Goal: Check status: Check status

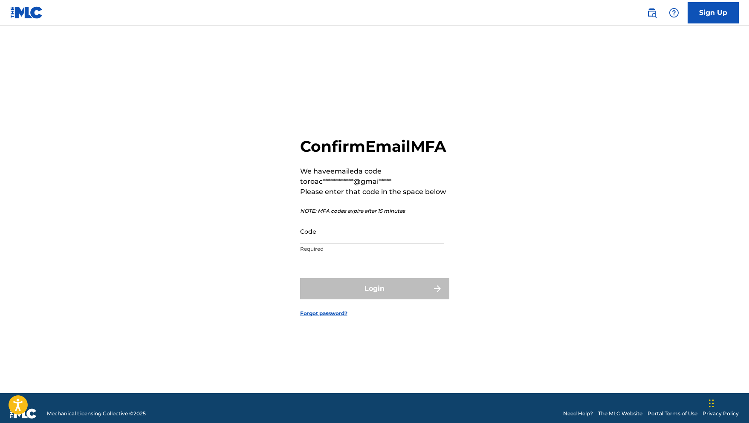
click at [351, 253] on p "Required" at bounding box center [372, 249] width 144 height 8
click at [348, 244] on input "Code" at bounding box center [372, 231] width 144 height 24
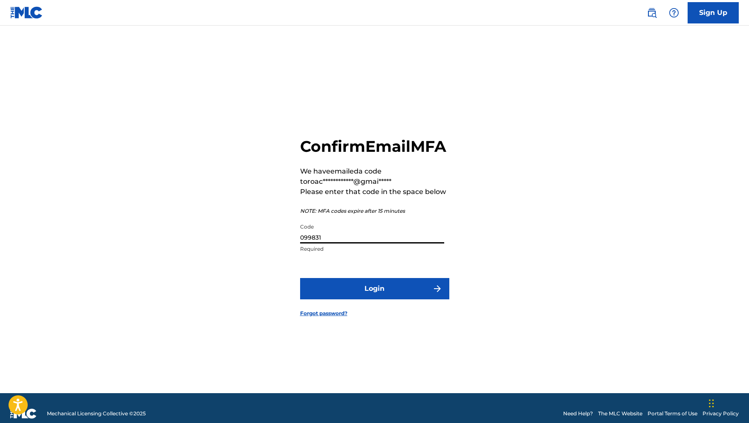
type input "099831"
click at [367, 312] on form "**********" at bounding box center [374, 220] width 149 height 346
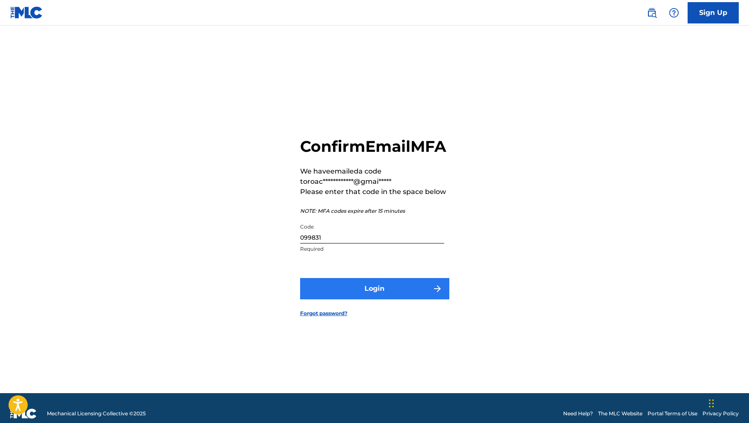
click at [367, 299] on button "Login" at bounding box center [374, 288] width 149 height 21
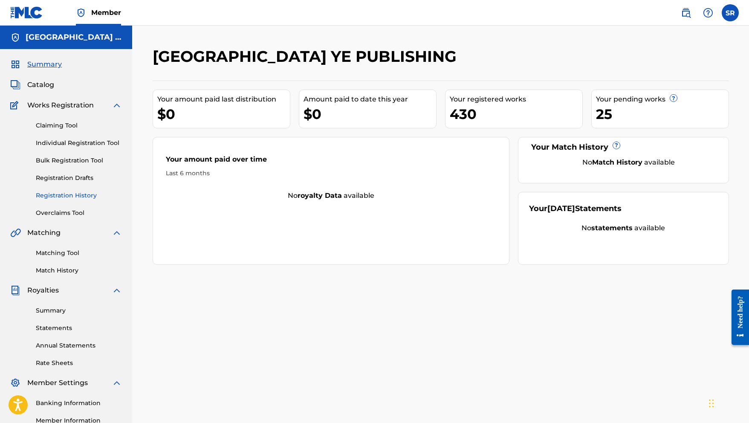
click at [72, 199] on link "Registration History" at bounding box center [79, 195] width 86 height 9
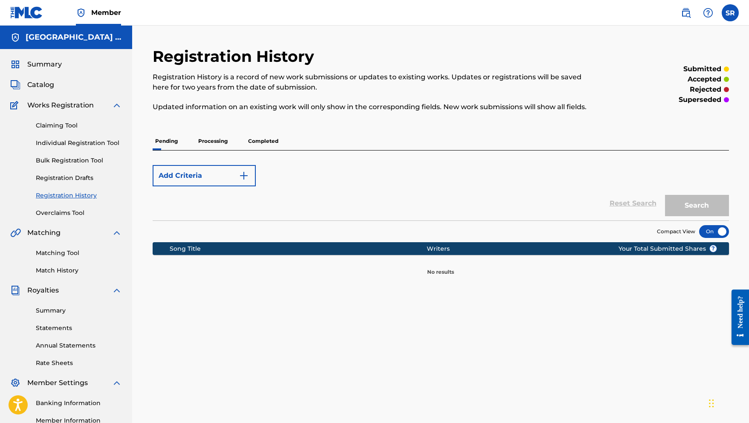
click at [208, 138] on p "Processing" at bounding box center [213, 141] width 35 height 18
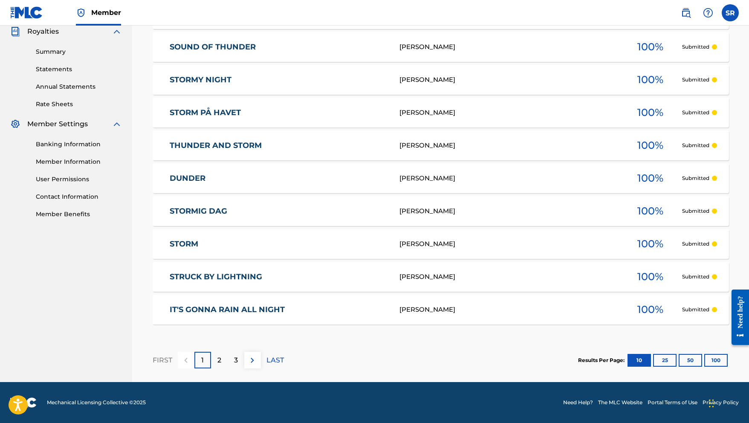
scroll to position [259, 0]
click at [219, 369] on div "FIRST 1 2 3 LAST" at bounding box center [218, 360] width 131 height 44
click at [219, 361] on p "2" at bounding box center [219, 360] width 4 height 10
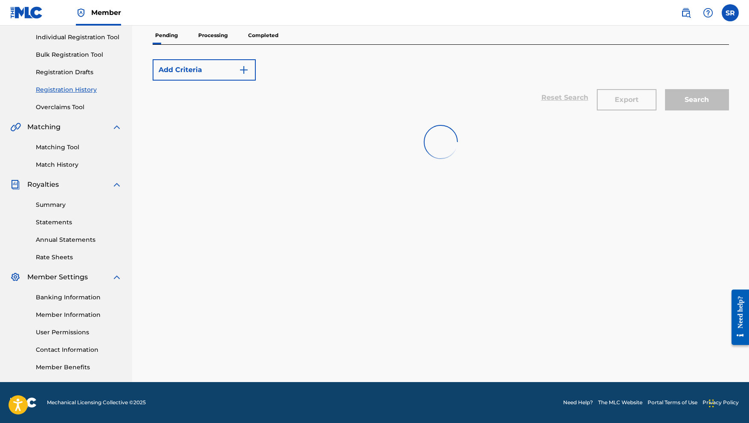
scroll to position [106, 0]
click at [214, 40] on p "Processing" at bounding box center [213, 35] width 35 height 18
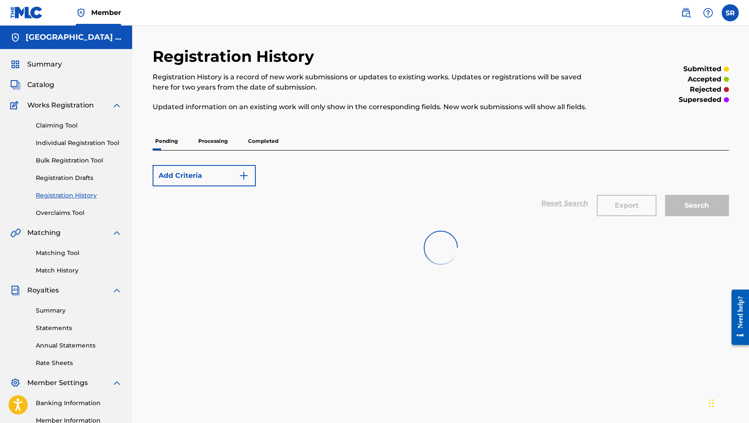
click at [219, 135] on p "Processing" at bounding box center [213, 141] width 35 height 18
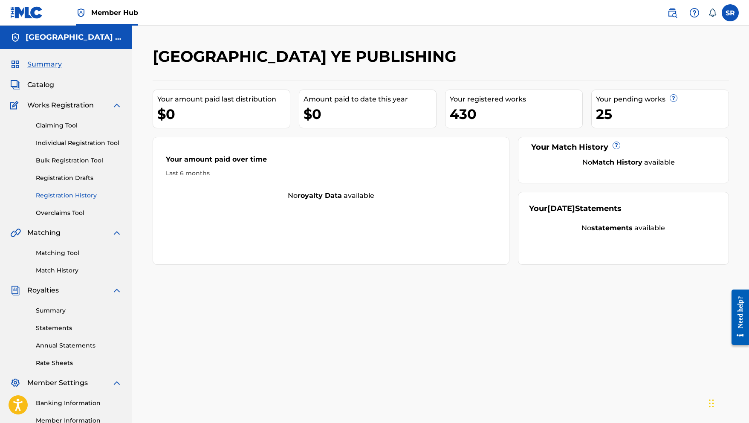
click at [81, 193] on link "Registration History" at bounding box center [79, 195] width 86 height 9
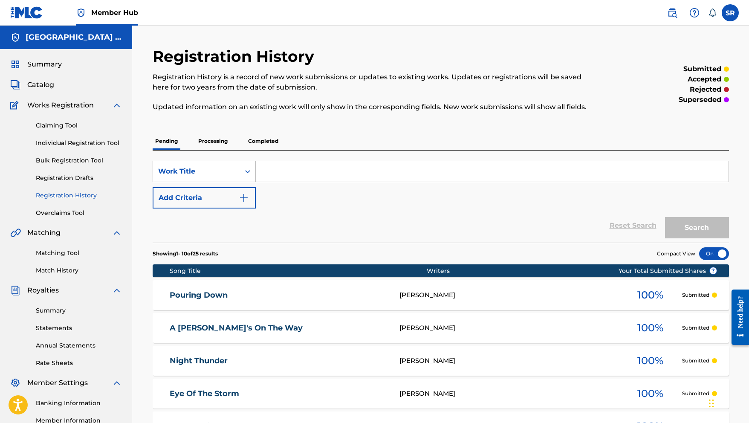
click at [218, 138] on p "Processing" at bounding box center [213, 141] width 35 height 18
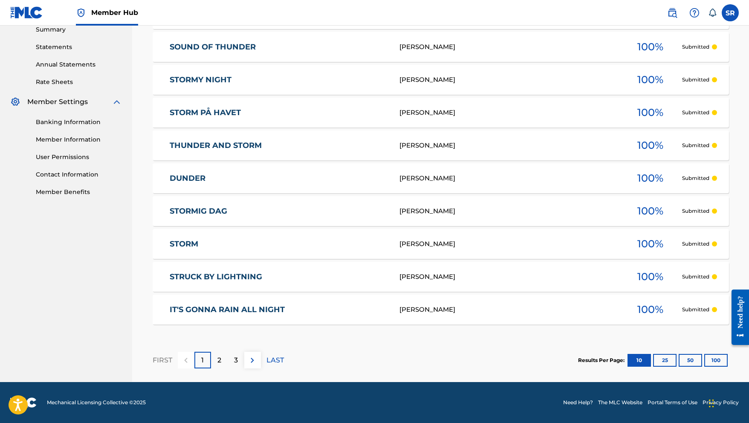
scroll to position [281, 0]
click at [220, 361] on p "2" at bounding box center [219, 360] width 4 height 10
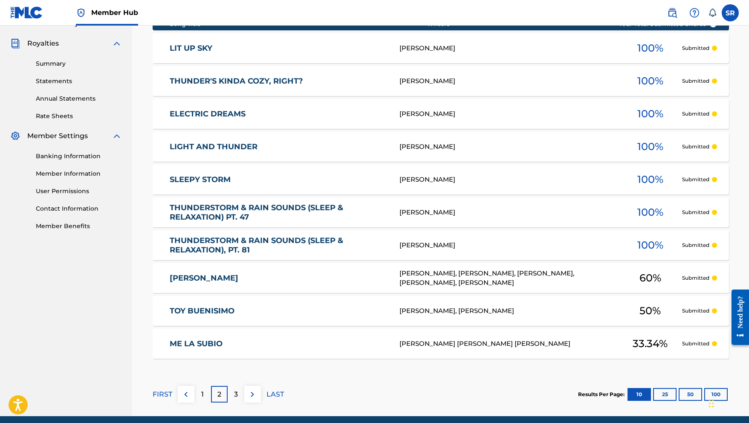
scroll to position [251, 0]
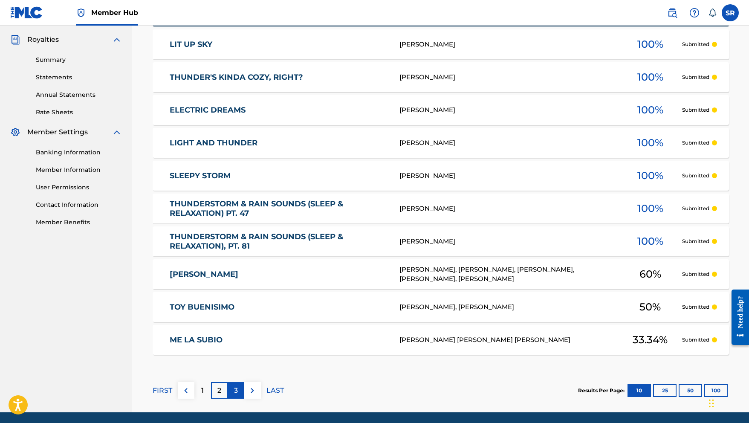
click at [237, 386] on p "3" at bounding box center [236, 391] width 4 height 10
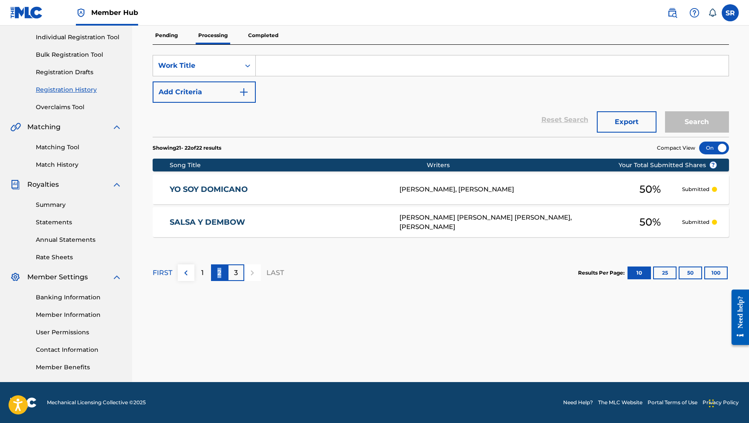
click at [219, 273] on p "2" at bounding box center [219, 273] width 4 height 10
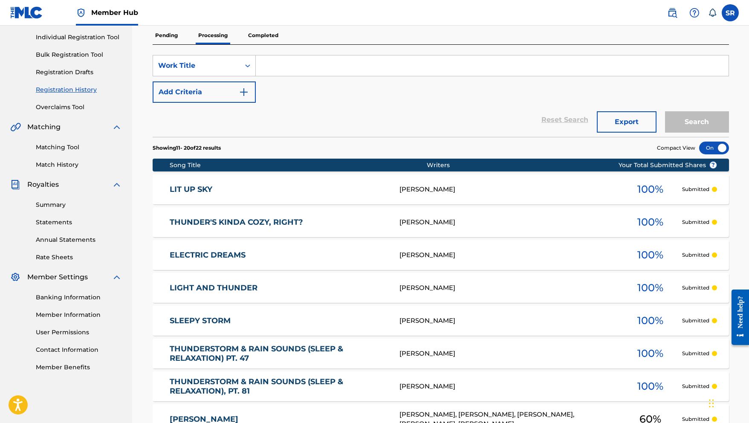
click at [263, 47] on div "SearchWithCriteriaaccd7f62-4afe-48d2-a828-212fee9a45a2 Work Title Add Criteria …" at bounding box center [441, 91] width 577 height 92
click at [263, 40] on p "Completed" at bounding box center [263, 35] width 35 height 18
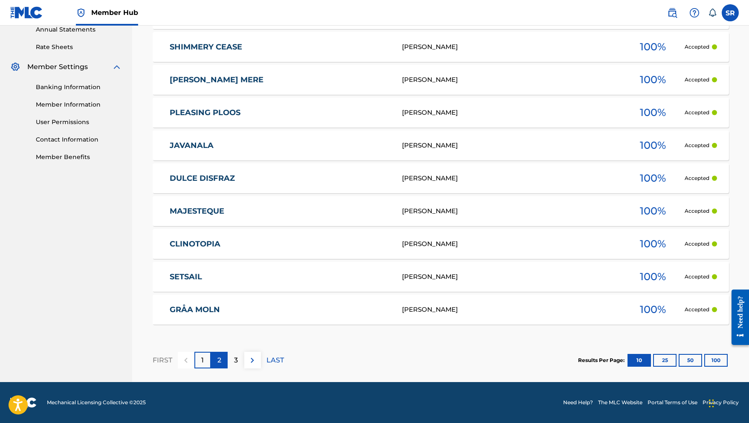
click at [220, 358] on p "2" at bounding box center [219, 360] width 4 height 10
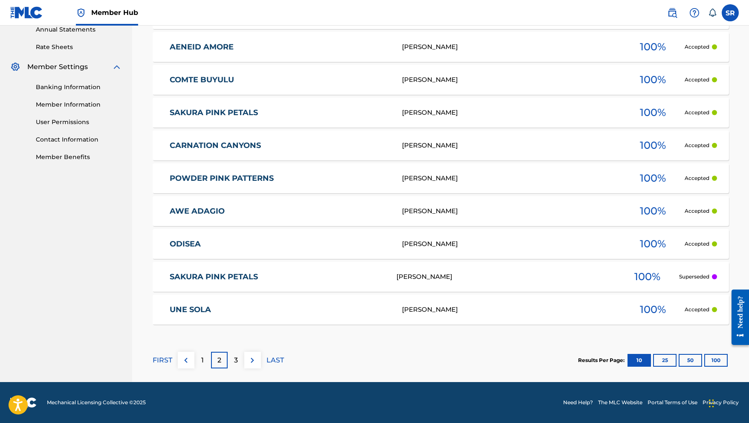
scroll to position [316, 0]
click at [197, 146] on link "CARNATION CANYONS" at bounding box center [280, 146] width 221 height 10
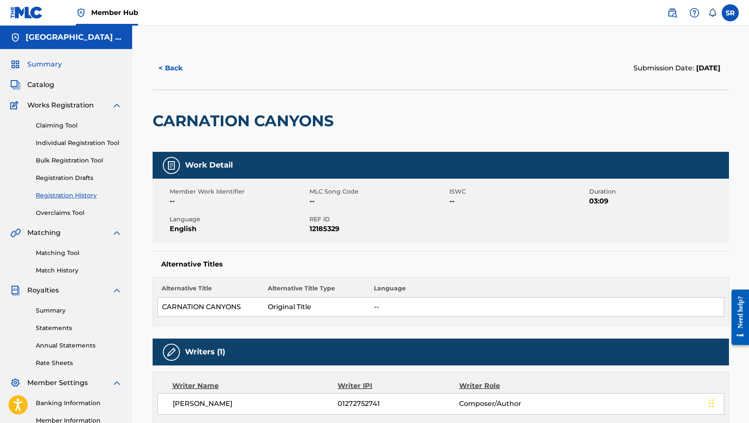
click at [52, 63] on span "Summary" at bounding box center [44, 64] width 35 height 10
